Goal: Task Accomplishment & Management: Manage account settings

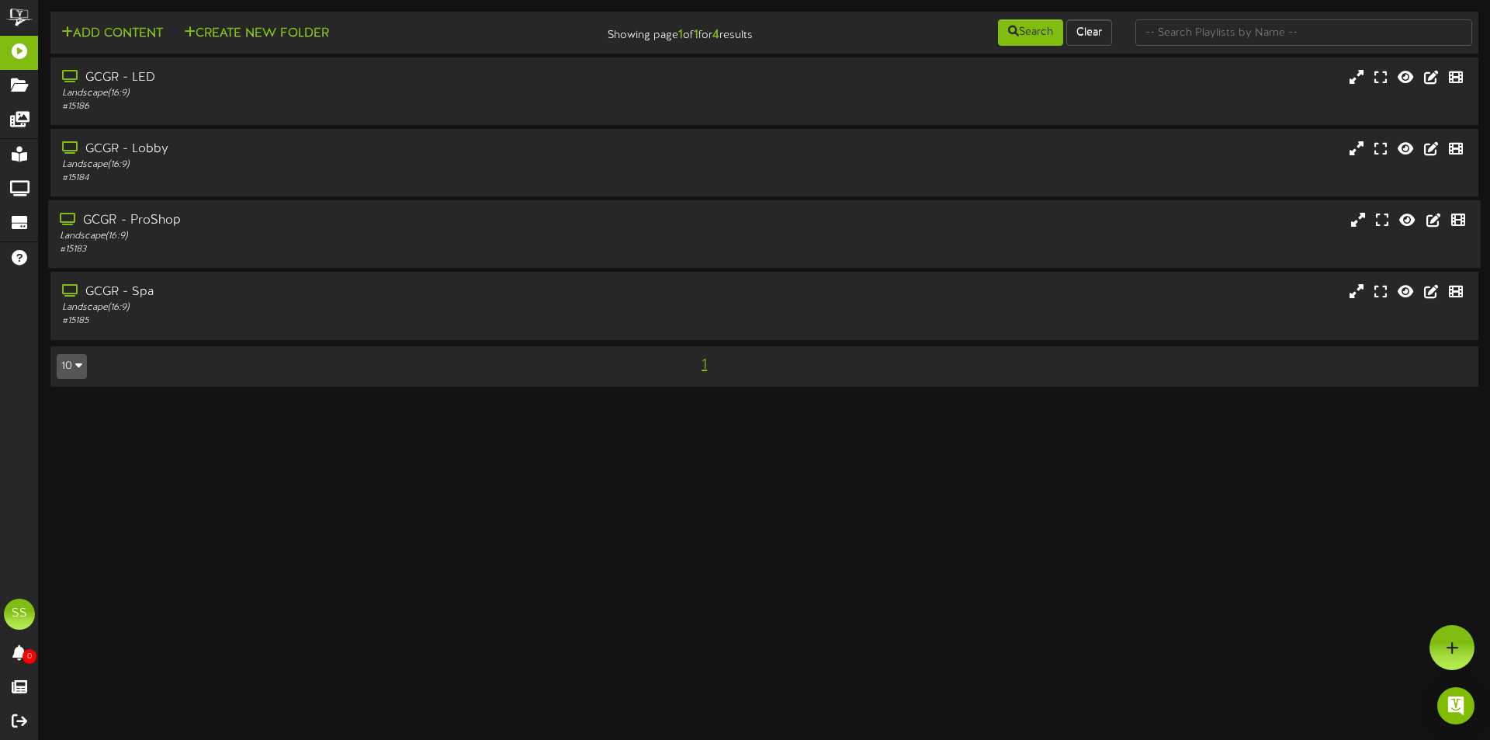
click at [244, 224] on div "GCGR - ProShop" at bounding box center [346, 221] width 573 height 18
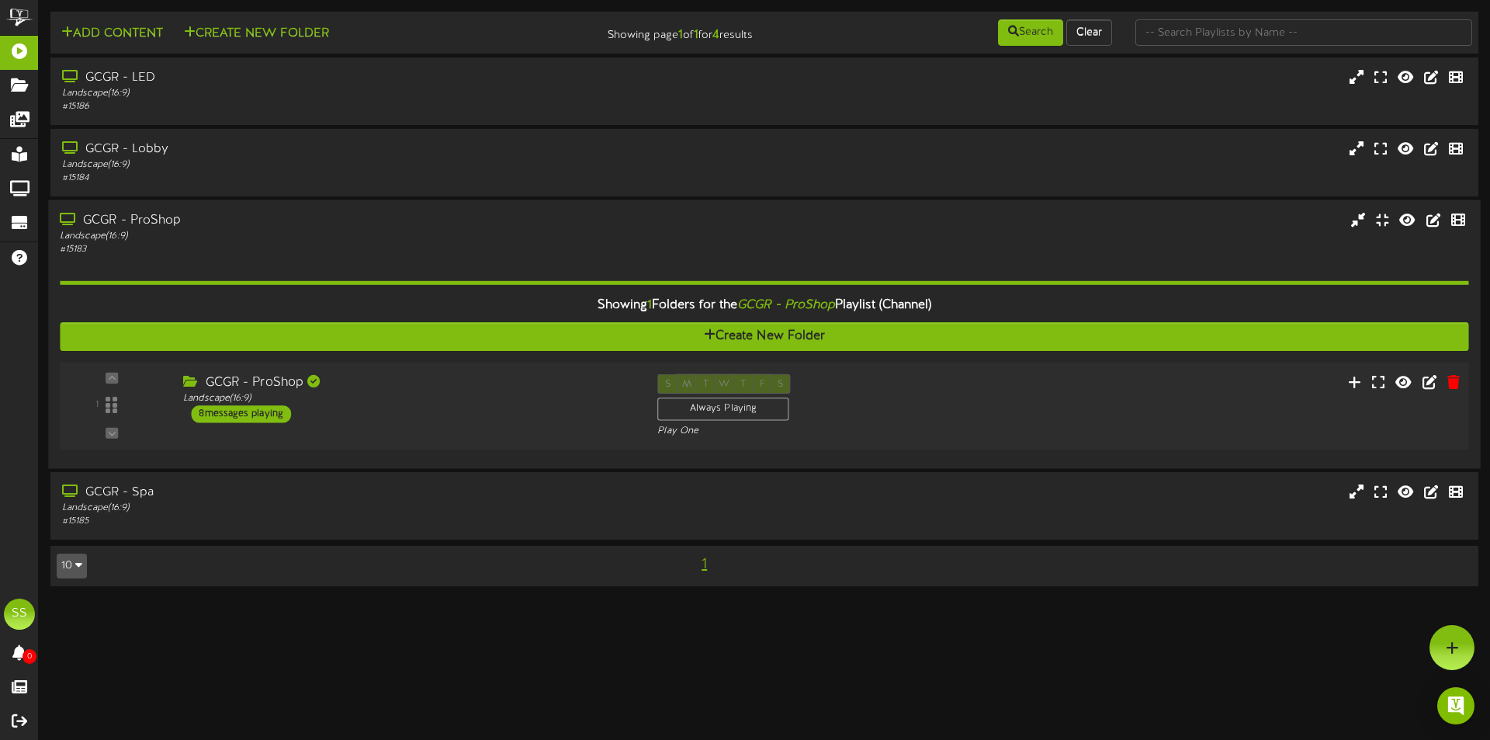
click at [459, 417] on div "GCGR - ProShop Landscape ( 16:9 ) 8 messages playing" at bounding box center [408, 398] width 474 height 49
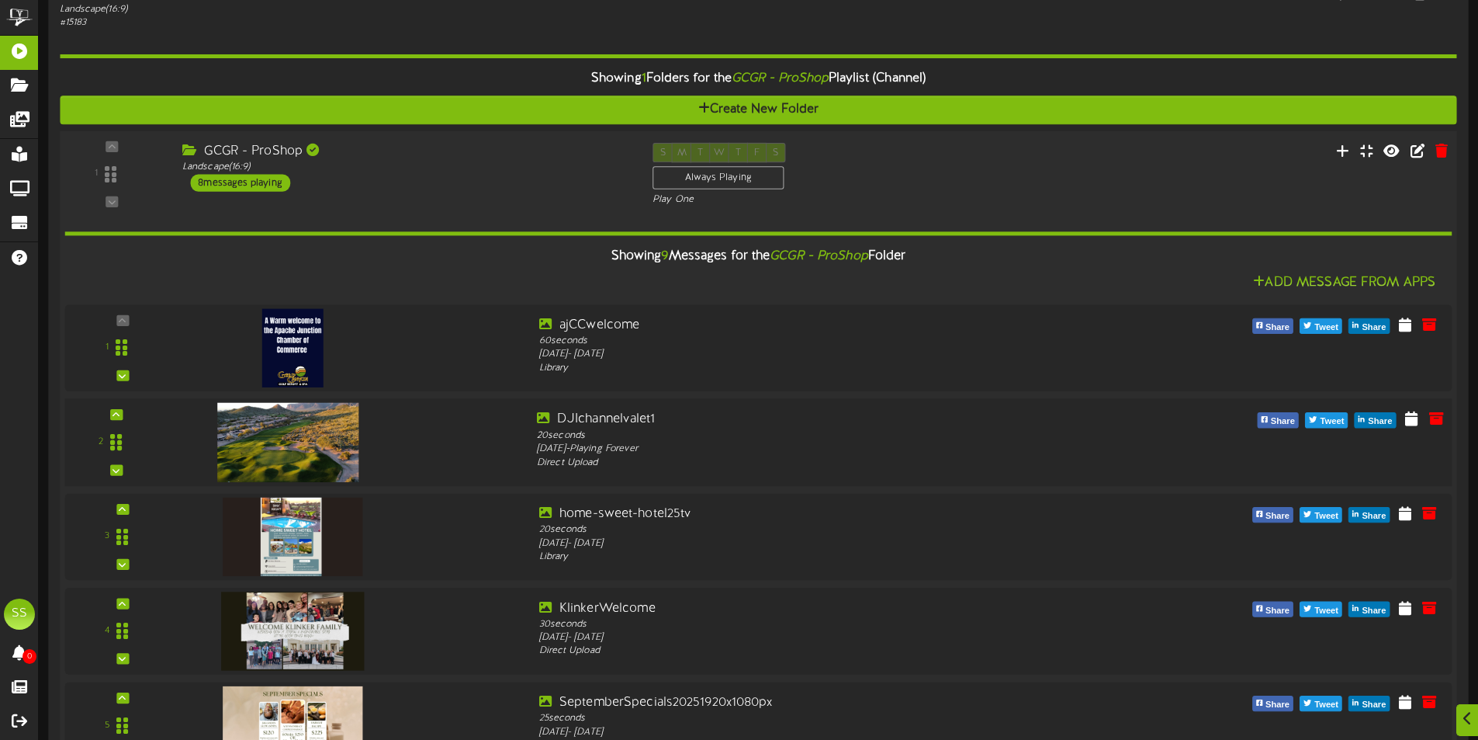
scroll to position [233, 0]
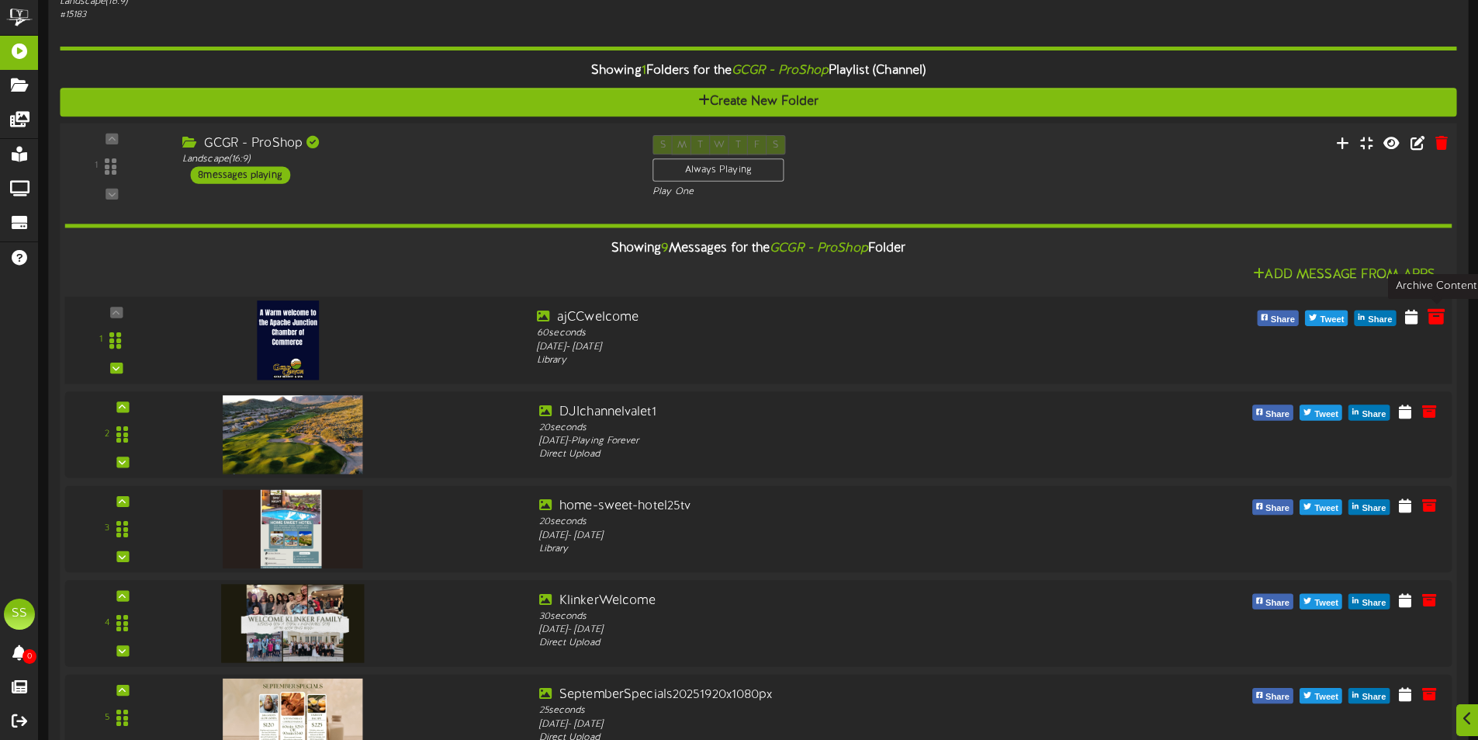
click at [1442, 322] on icon at bounding box center [1436, 315] width 17 height 17
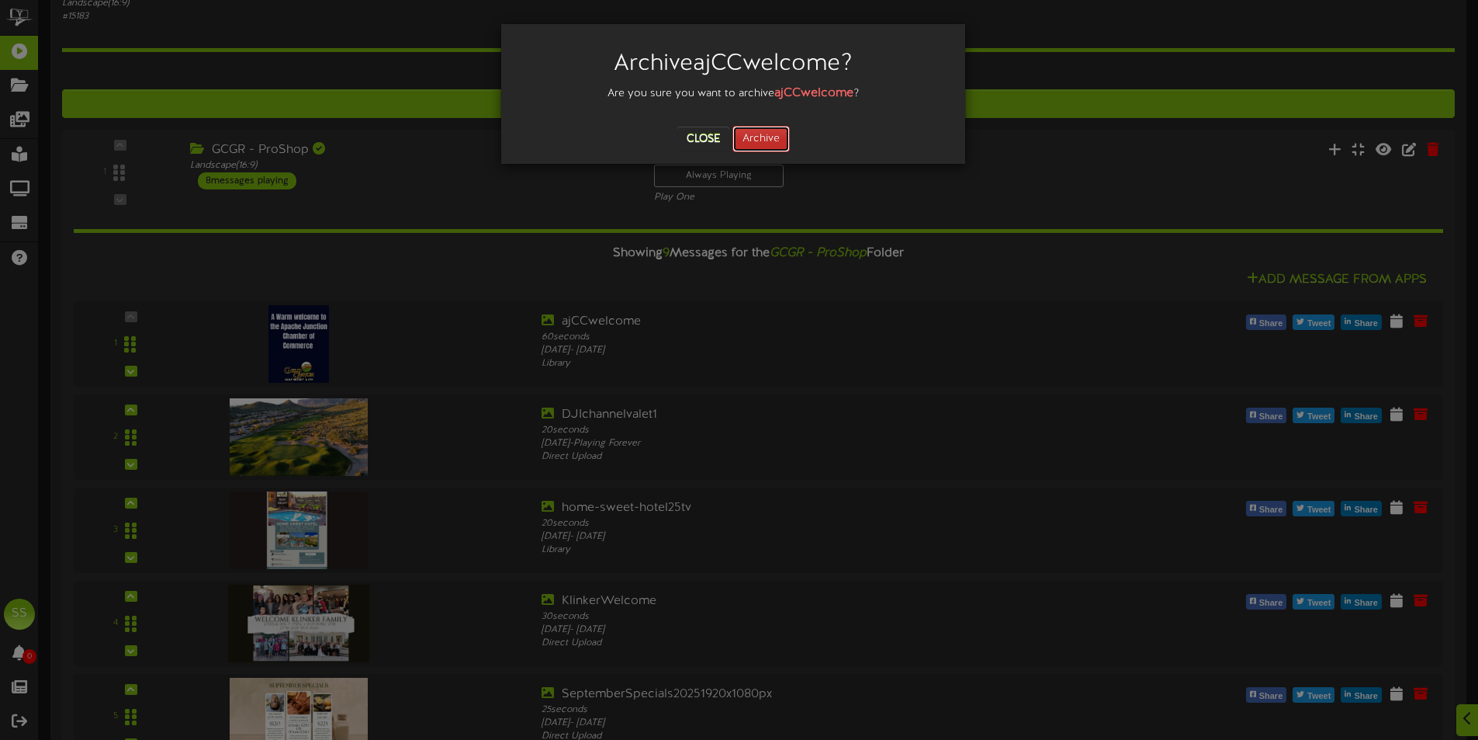
click at [760, 144] on button "Archive" at bounding box center [761, 139] width 57 height 26
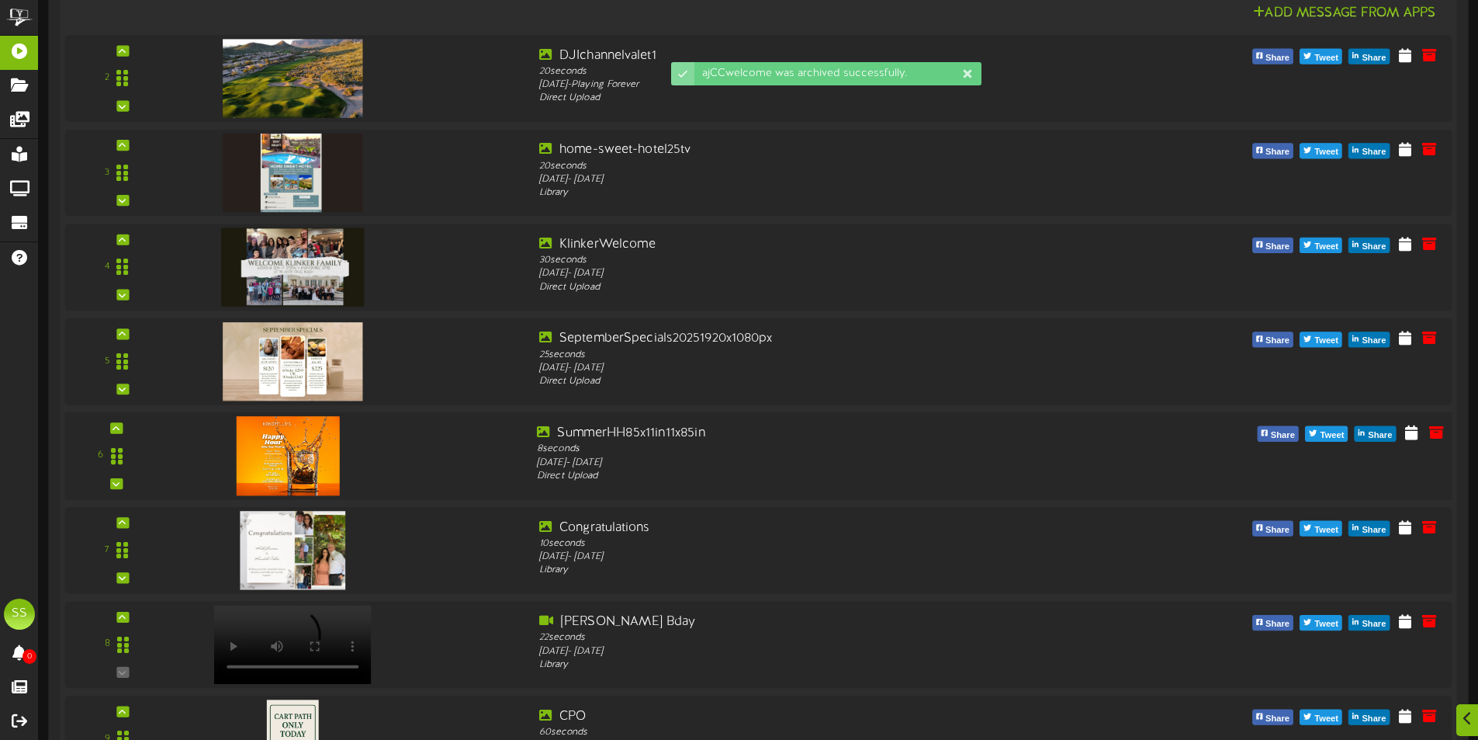
scroll to position [704, 0]
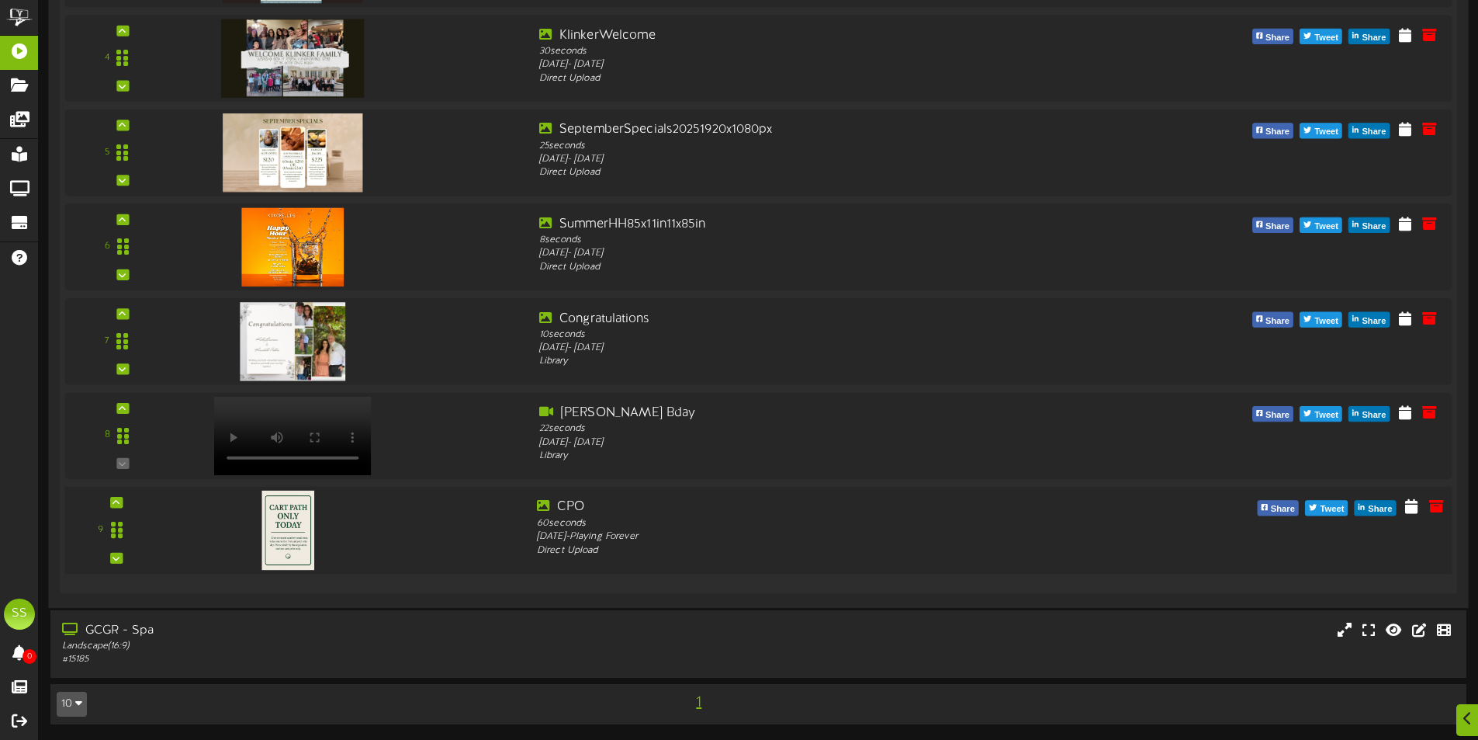
click at [124, 504] on div "9" at bounding box center [116, 530] width 93 height 64
click at [120, 529] on icon at bounding box center [117, 530] width 12 height 19
click at [120, 501] on icon at bounding box center [116, 502] width 7 height 8
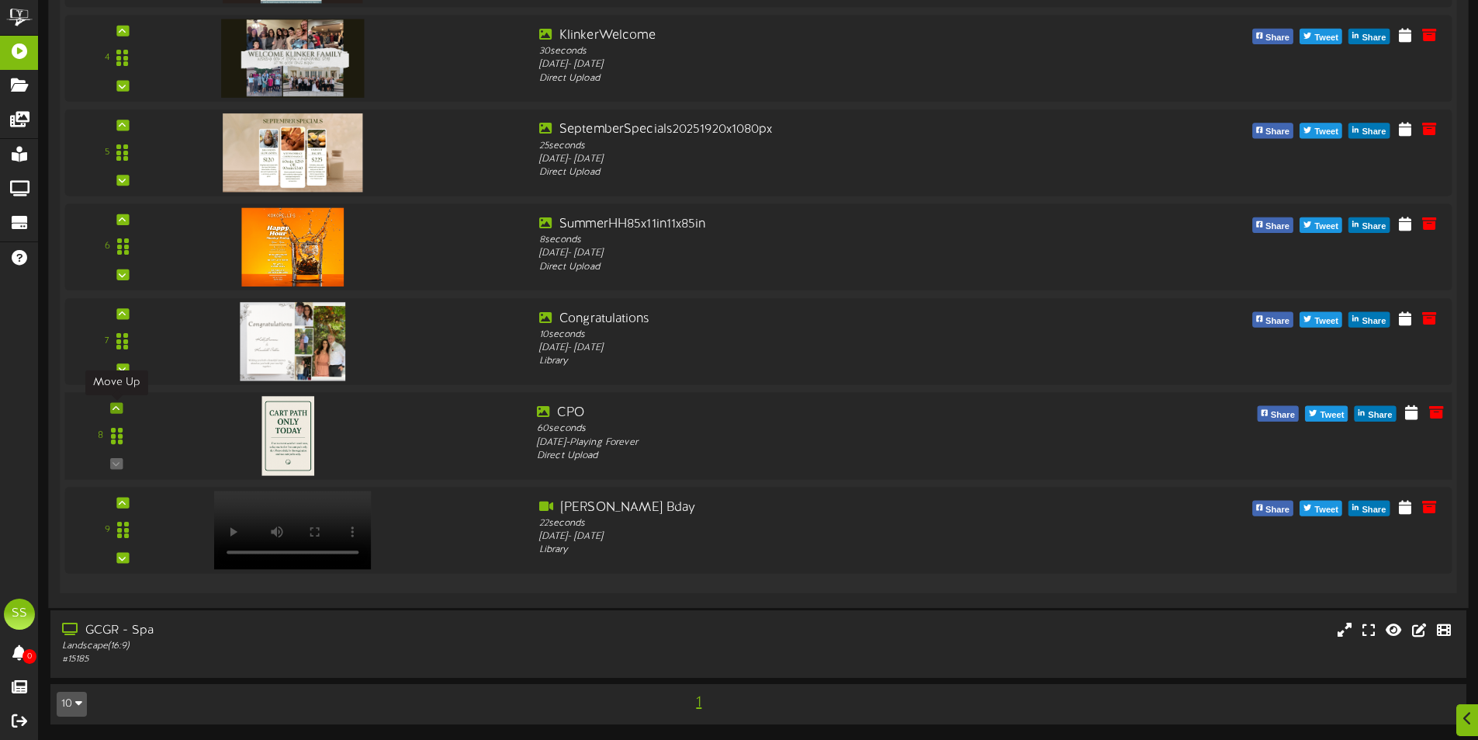
click at [117, 412] on div at bounding box center [116, 408] width 12 height 11
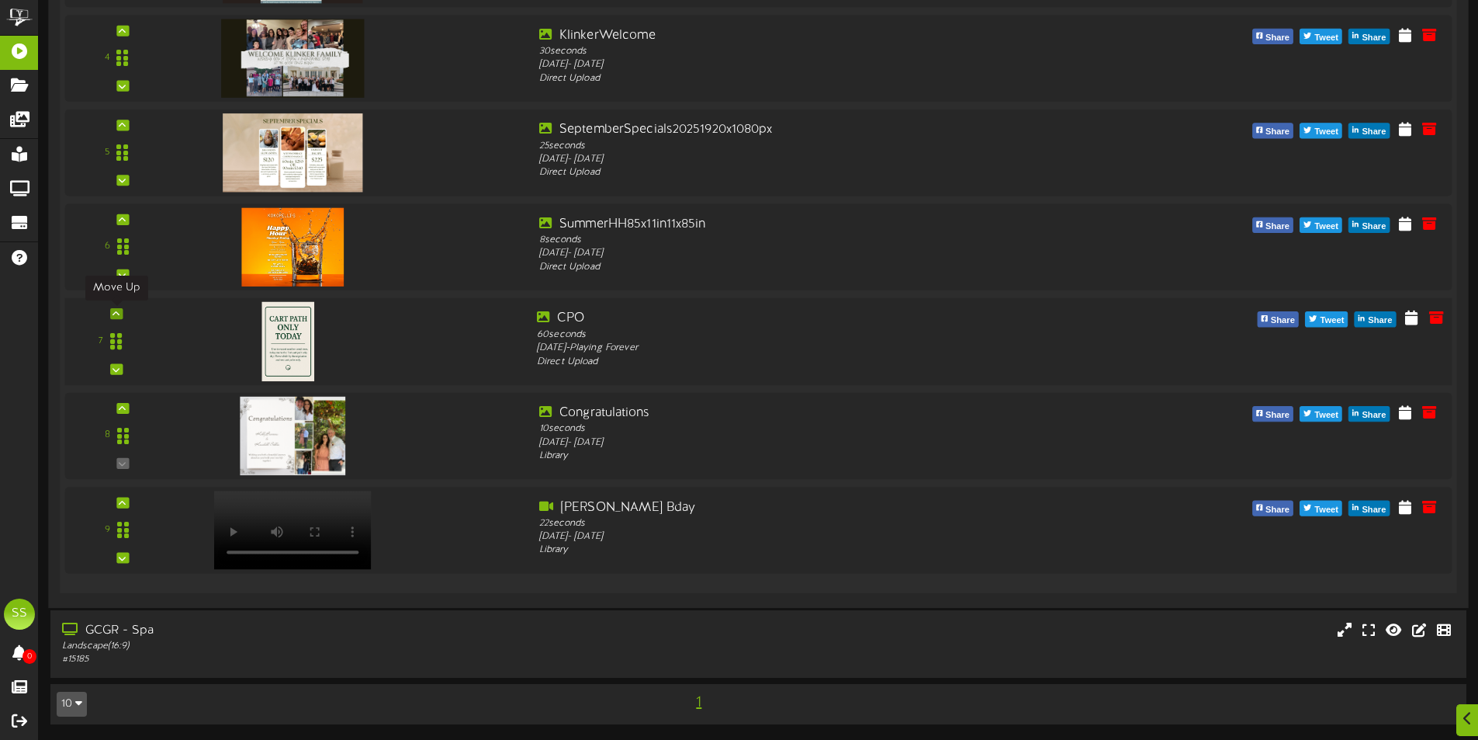
click at [118, 314] on icon at bounding box center [116, 314] width 7 height 8
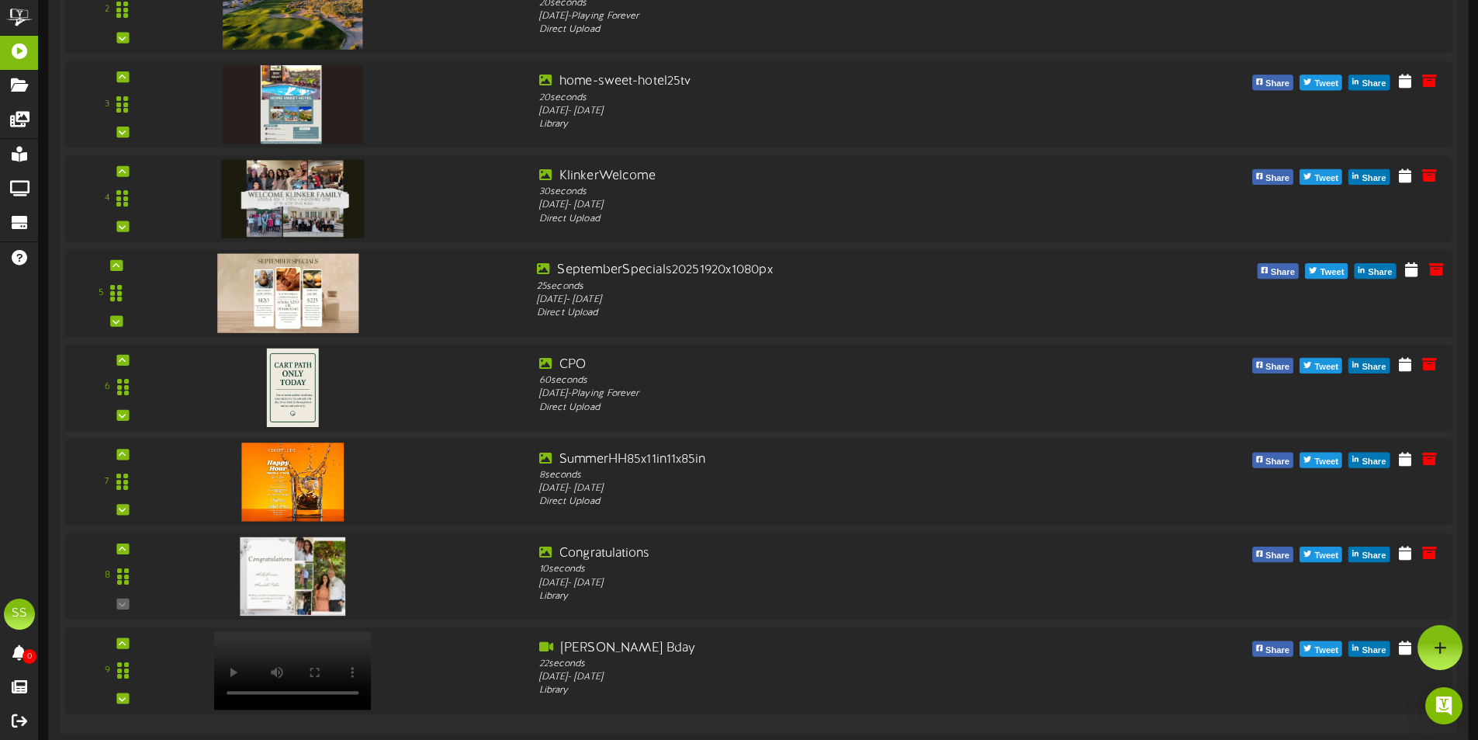
scroll to position [471, 0]
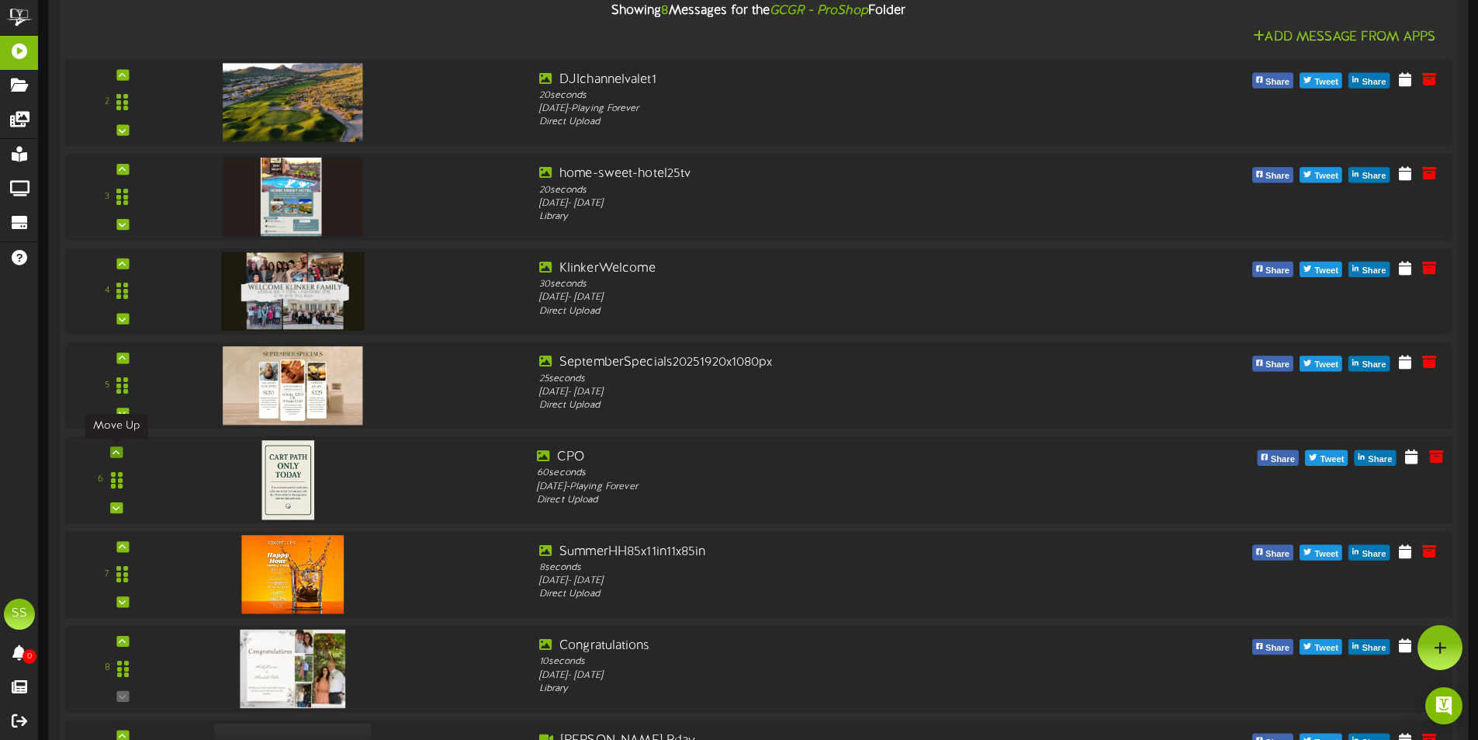
click at [117, 452] on icon at bounding box center [116, 452] width 7 height 8
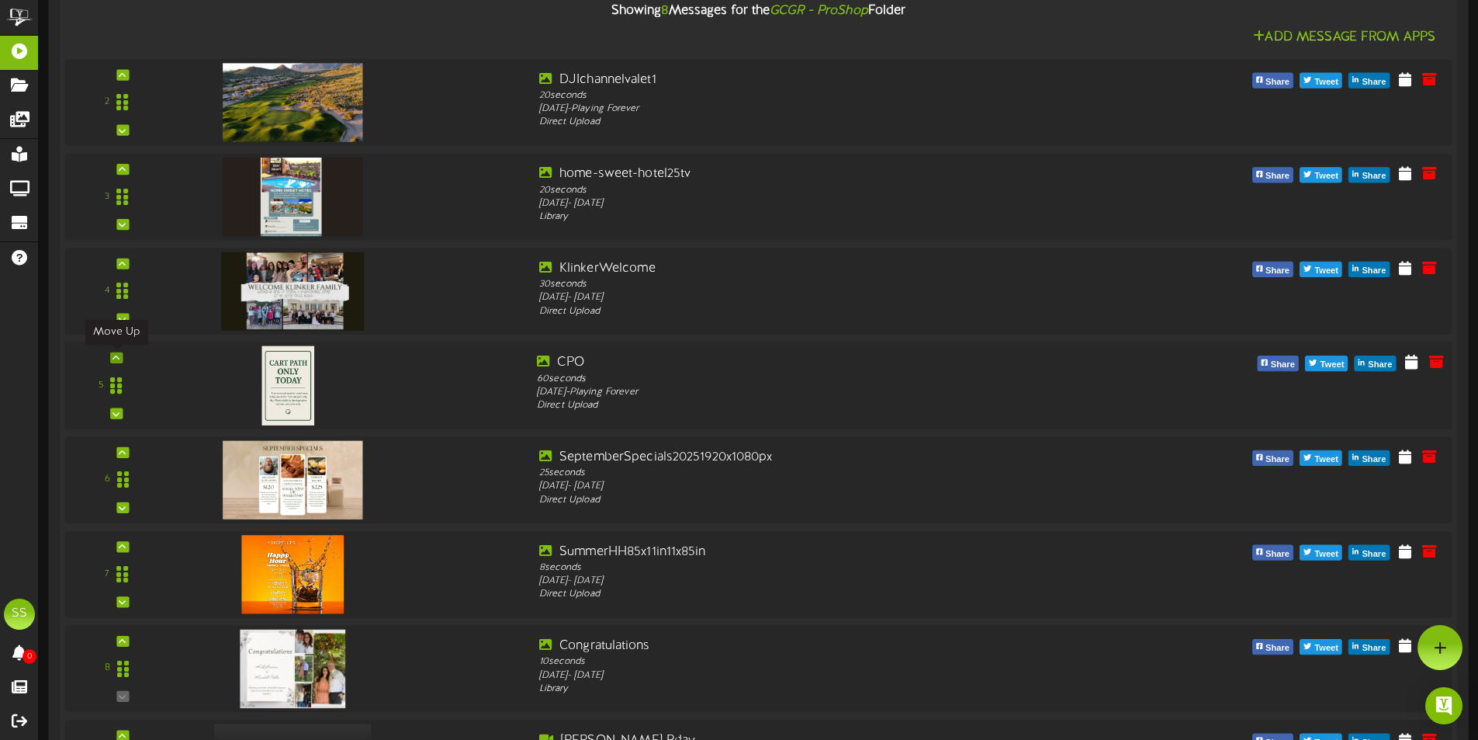
click at [114, 352] on div at bounding box center [116, 357] width 12 height 11
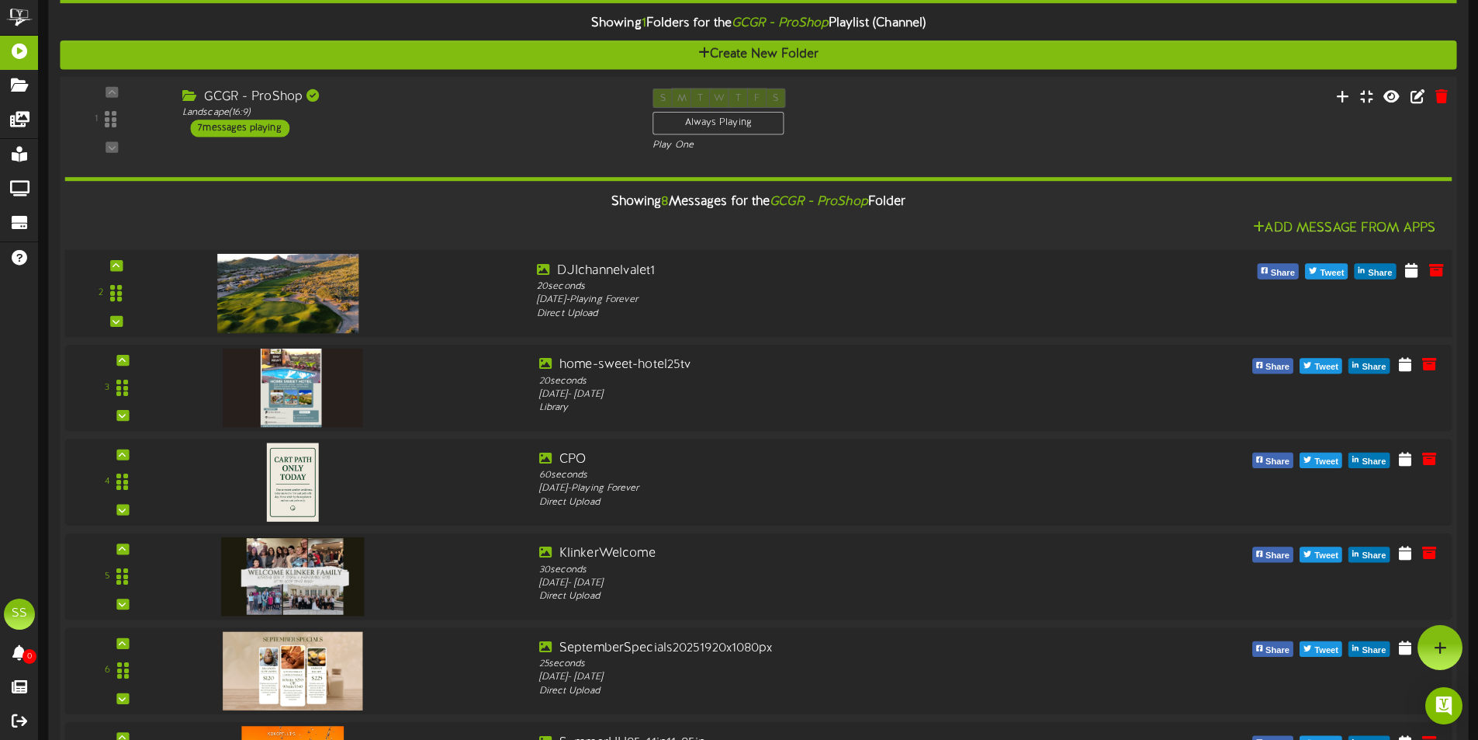
scroll to position [238, 0]
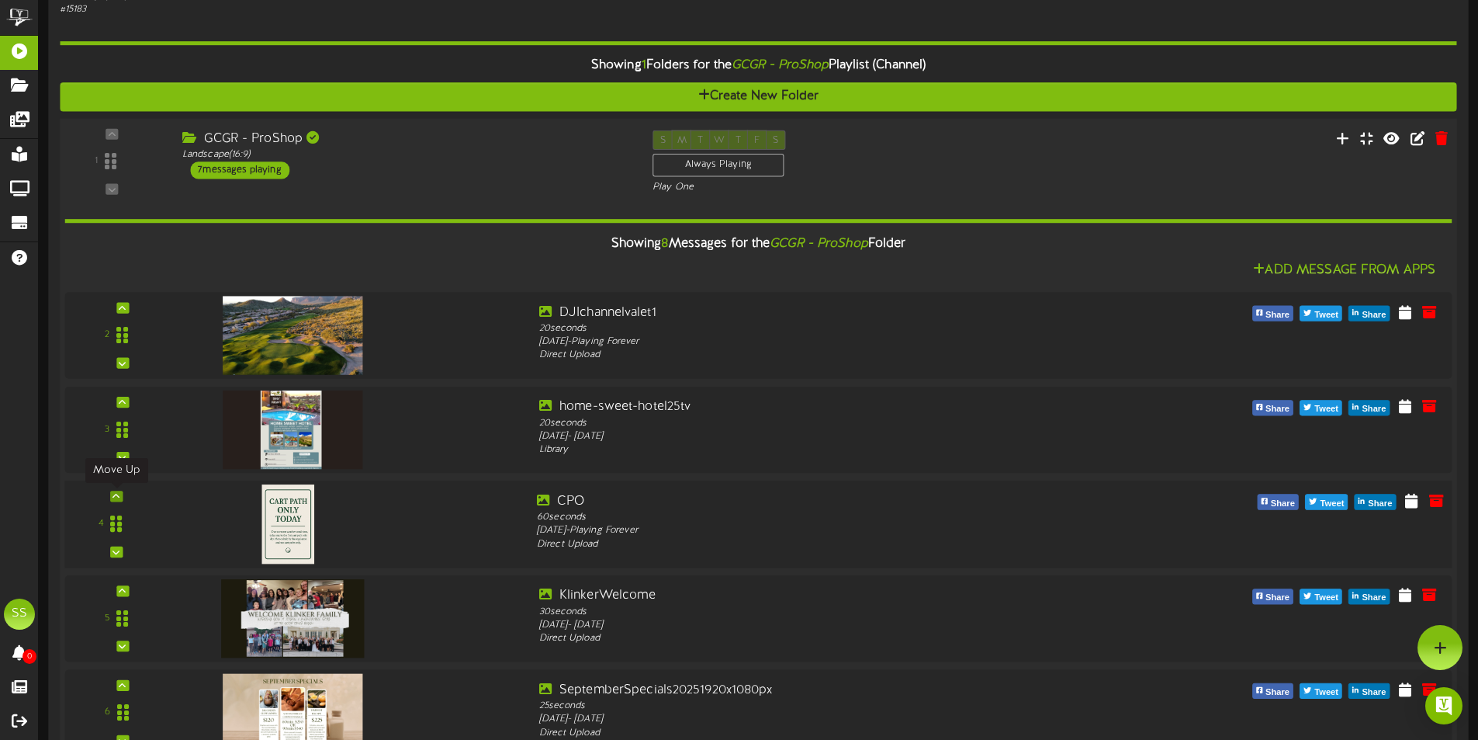
click at [120, 493] on icon at bounding box center [116, 496] width 7 height 8
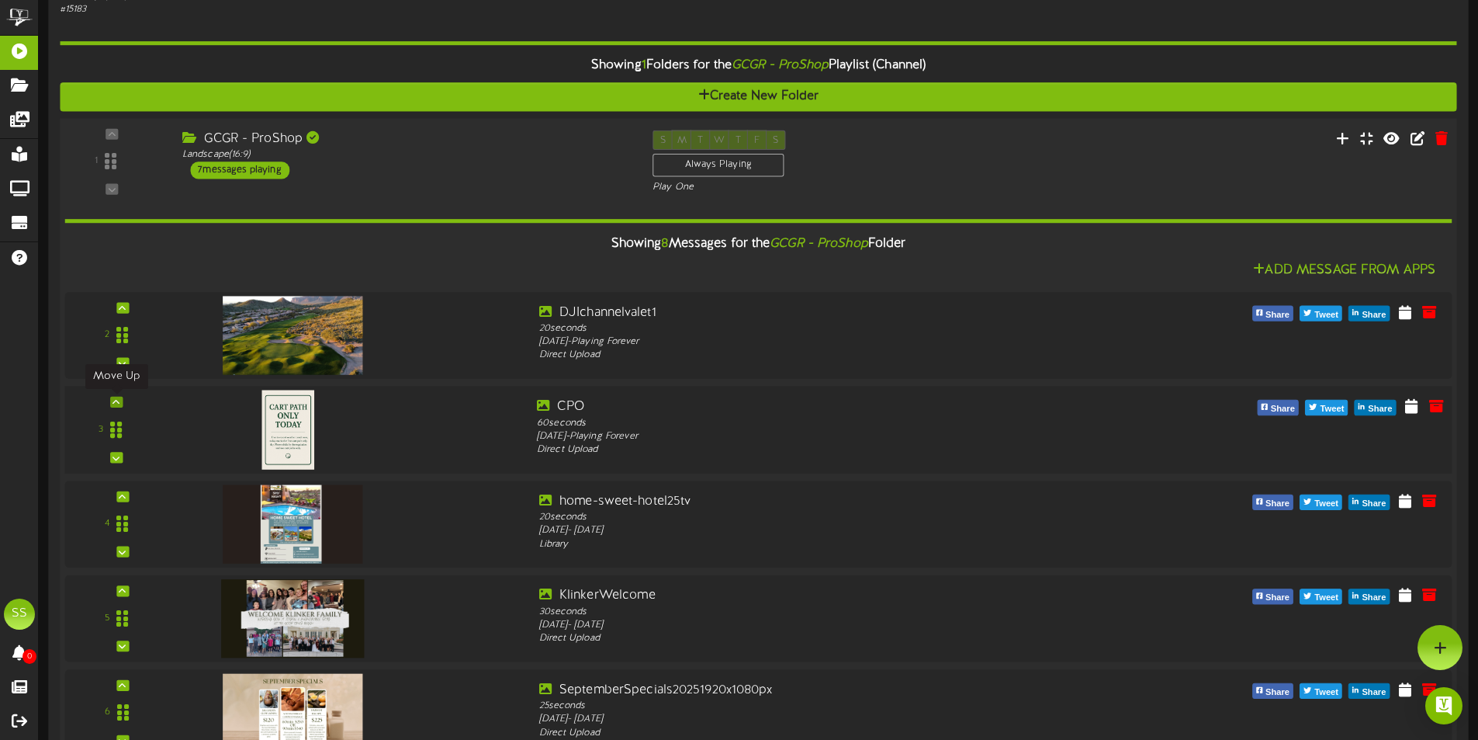
click at [118, 399] on icon at bounding box center [116, 402] width 7 height 8
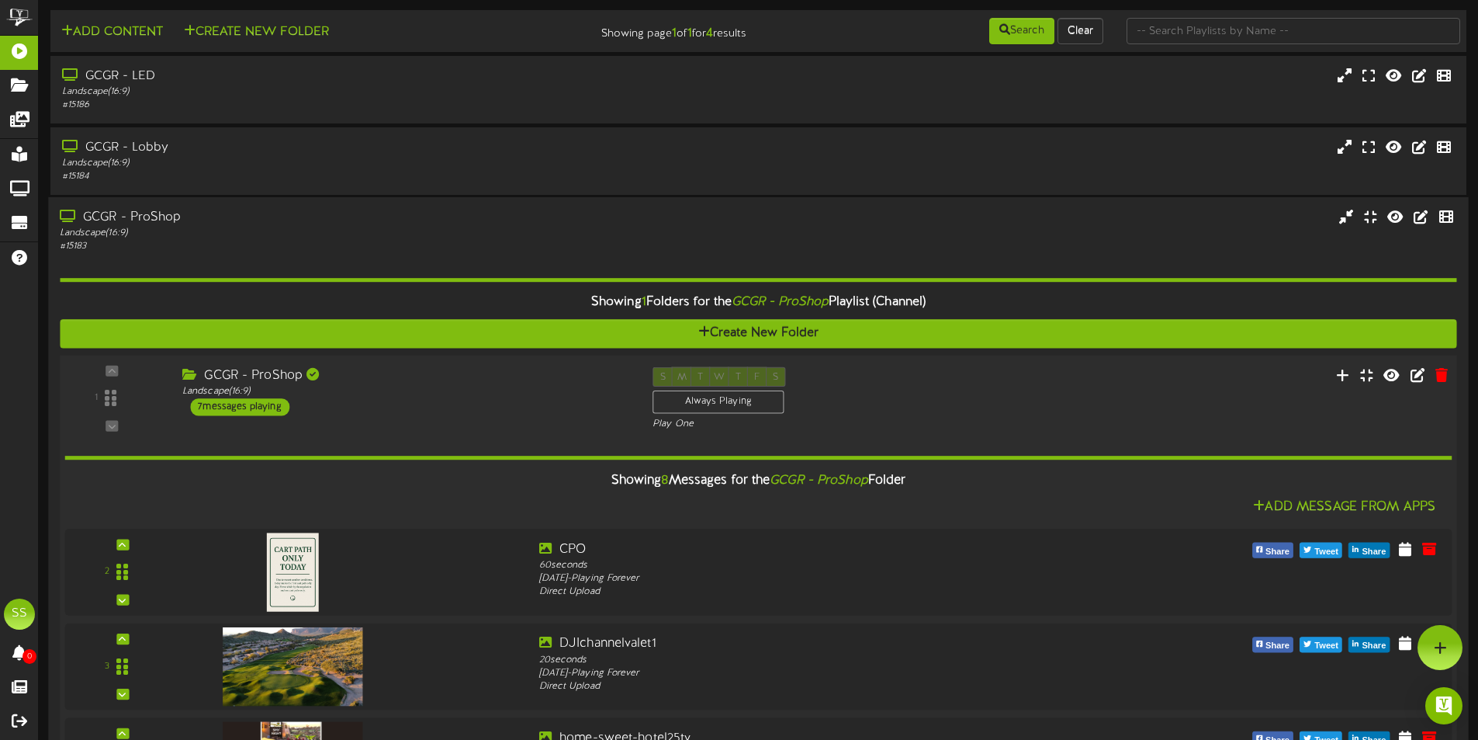
scroll to position [0, 0]
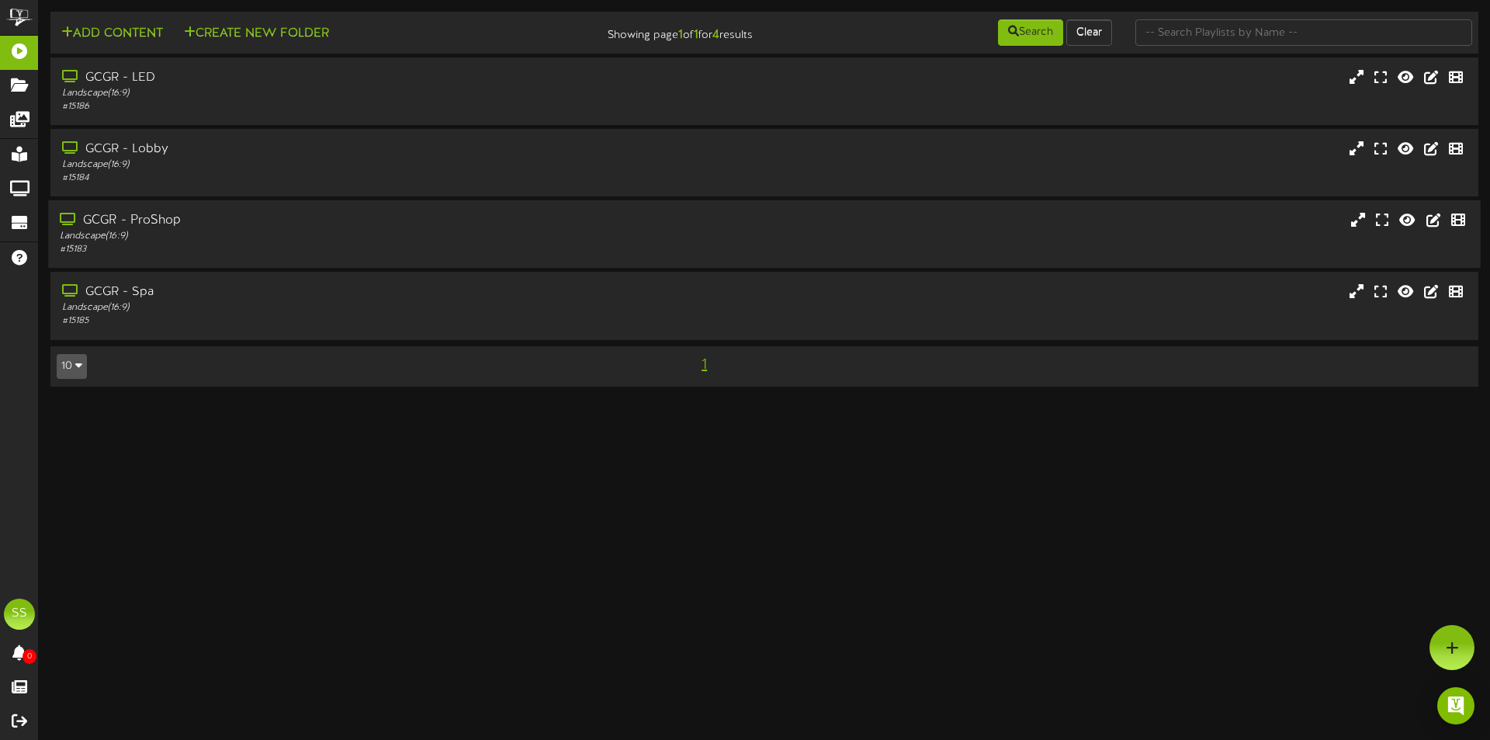
click at [215, 237] on div "Landscape ( 16:9 )" at bounding box center [346, 236] width 573 height 13
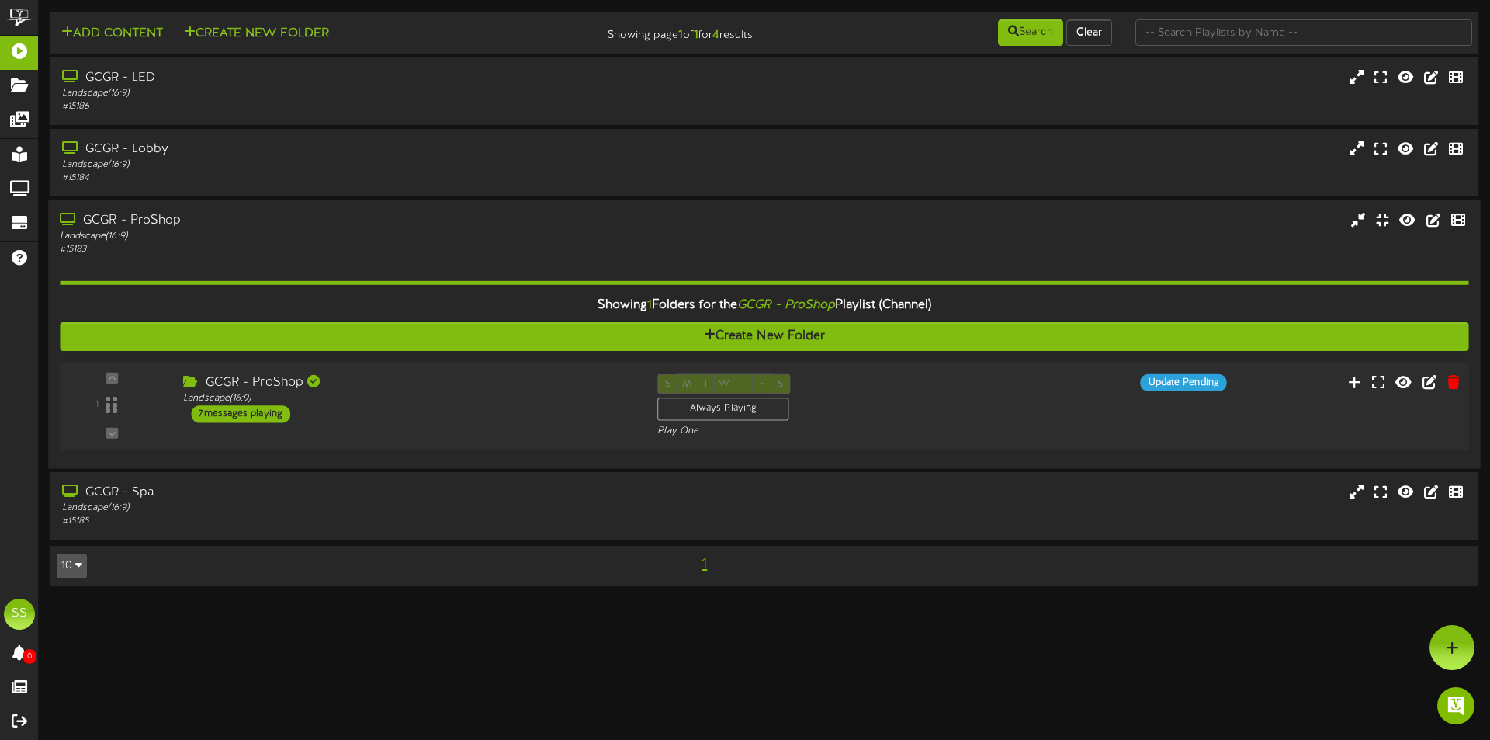
click at [568, 414] on div "GCGR - ProShop Landscape ( 16:9 ) 7 messages playing" at bounding box center [408, 398] width 474 height 49
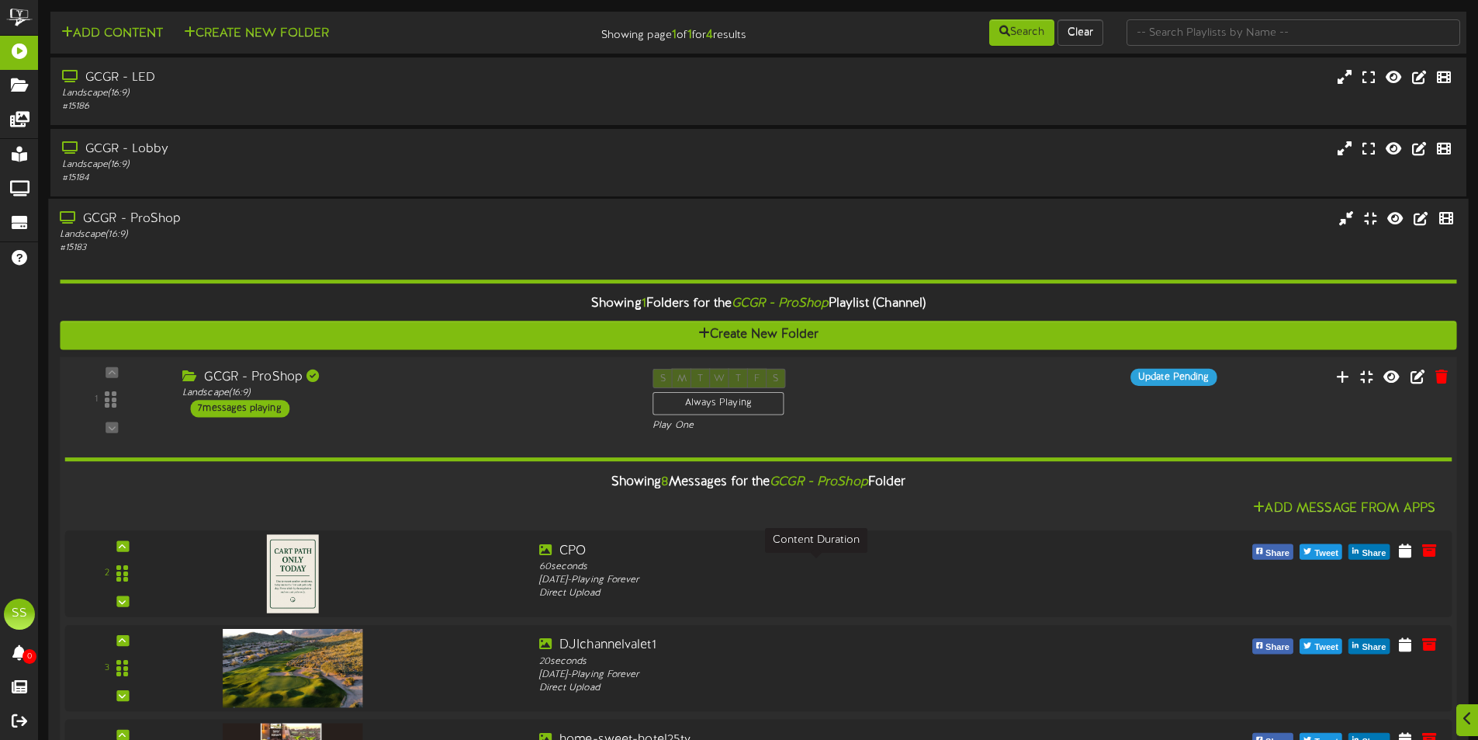
scroll to position [310, 0]
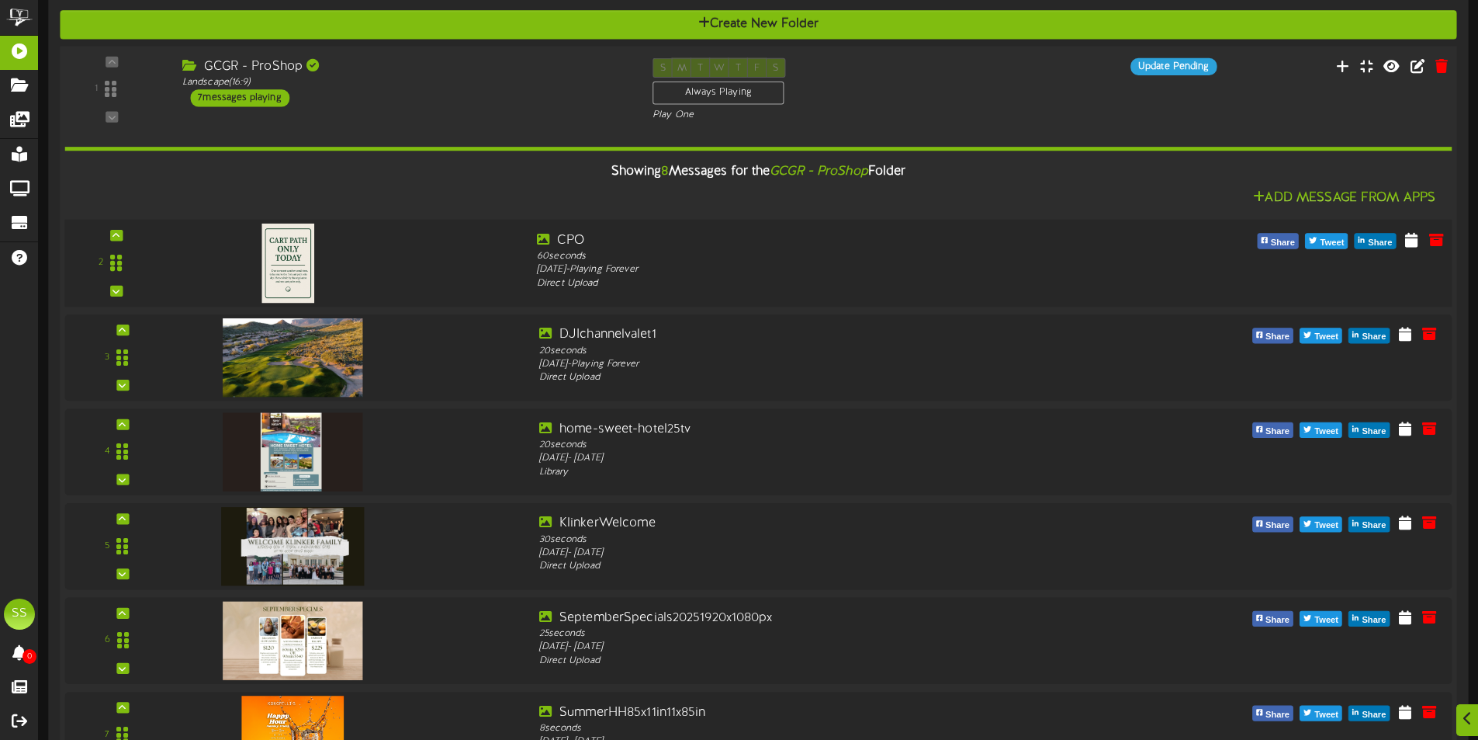
click at [422, 271] on div at bounding box center [350, 259] width 350 height 56
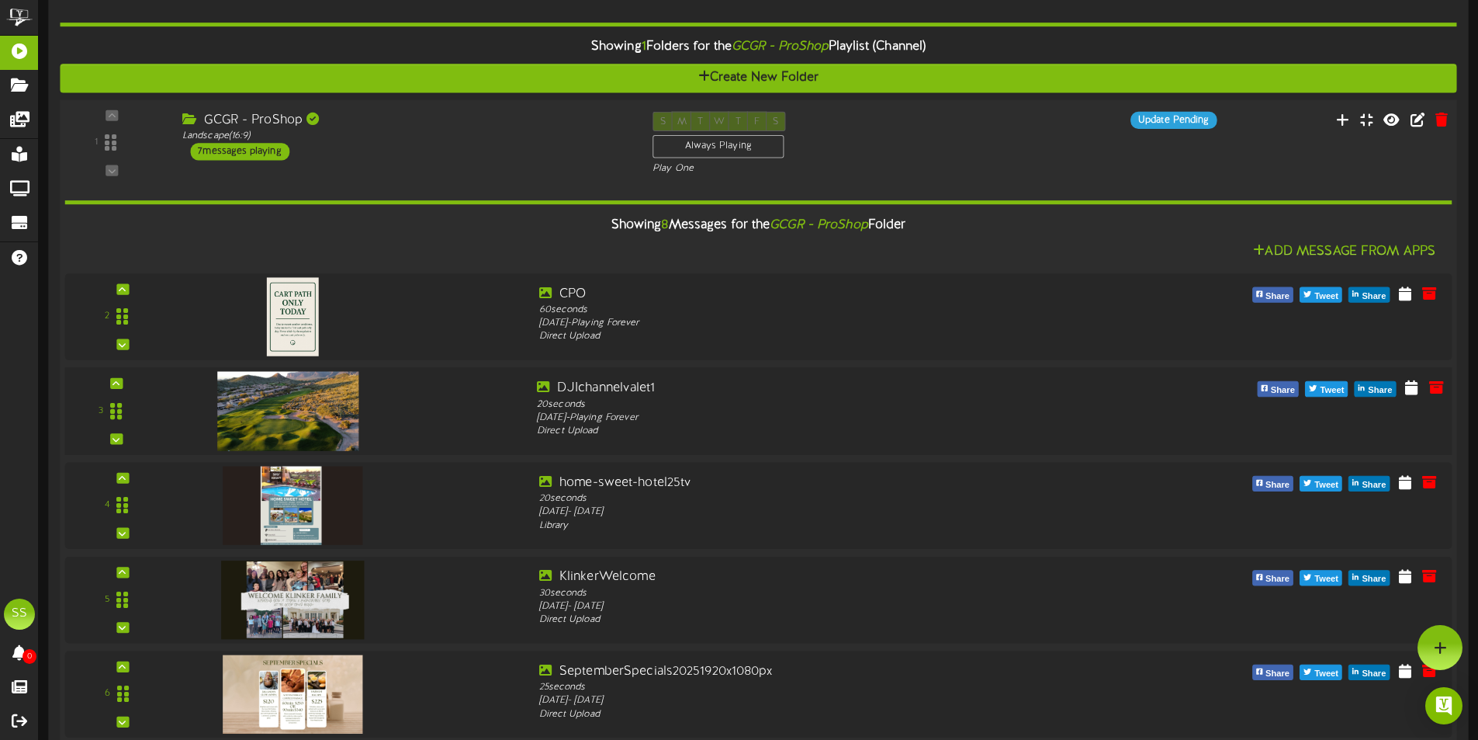
scroll to position [238, 0]
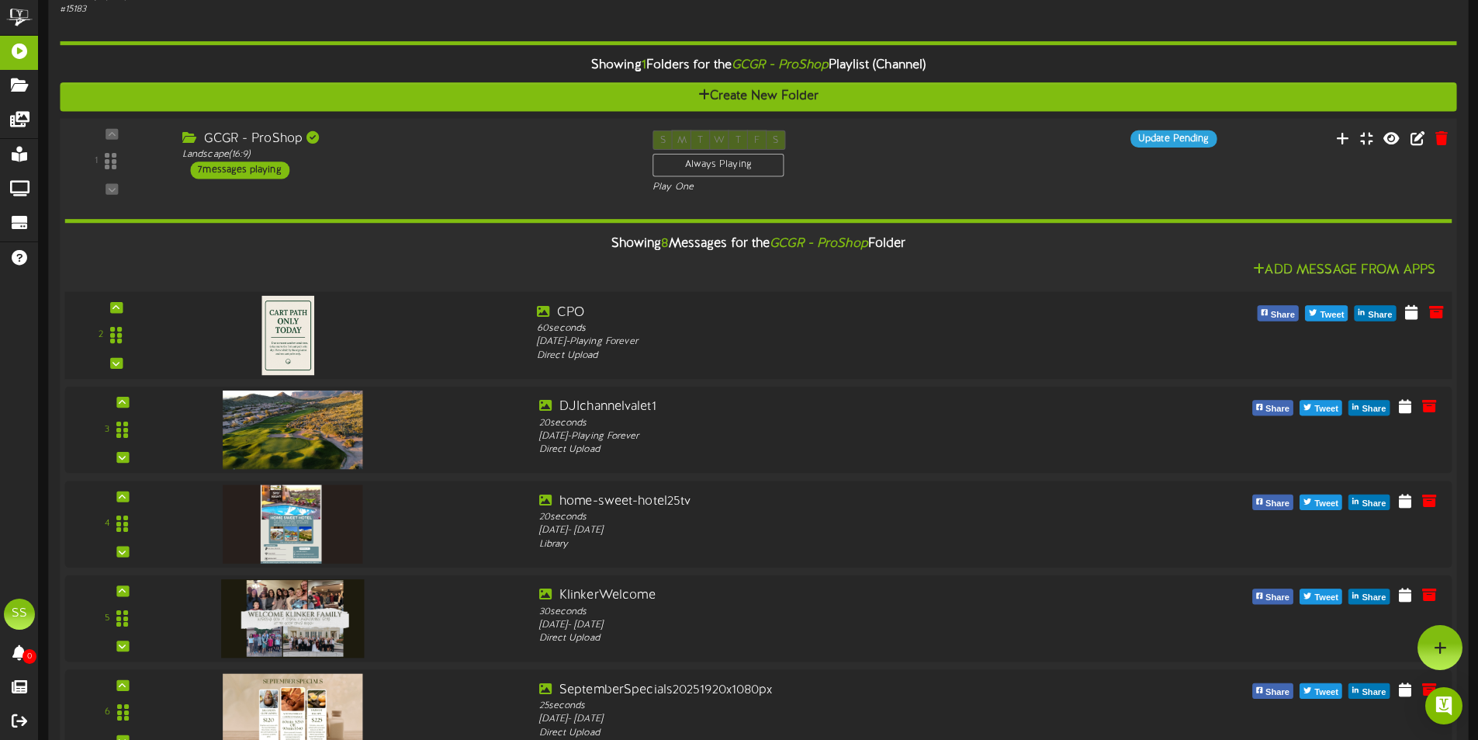
click at [417, 337] on div at bounding box center [350, 331] width 350 height 56
